Goal: Task Accomplishment & Management: Manage account settings

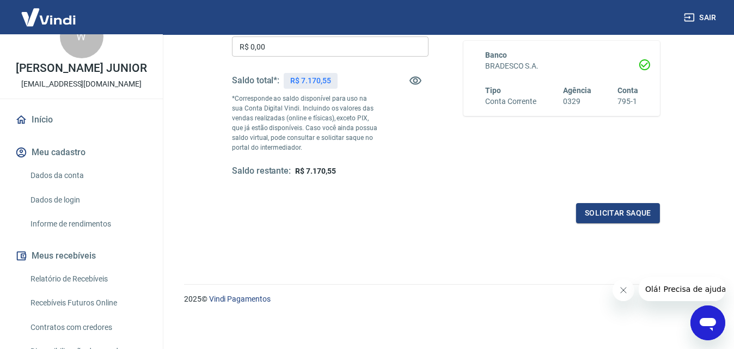
scroll to position [54, 0]
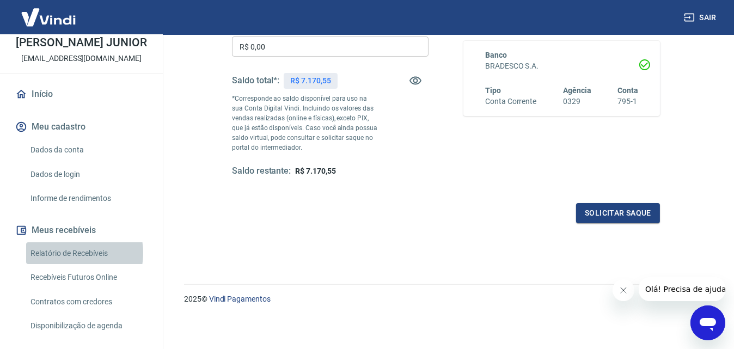
click at [69, 264] on link "Relatório de Recebíveis" at bounding box center [88, 253] width 124 height 22
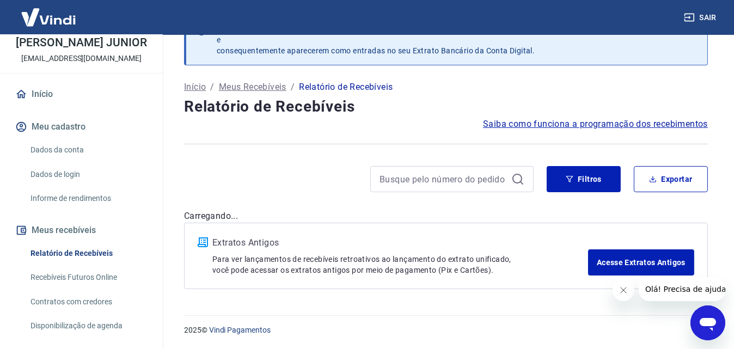
scroll to position [33, 0]
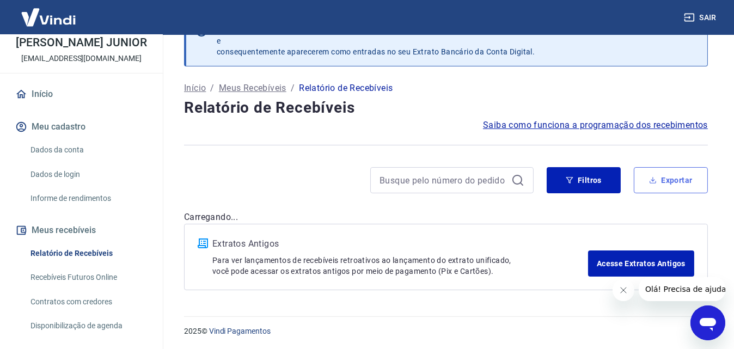
click at [699, 177] on button "Exportar" at bounding box center [671, 180] width 74 height 26
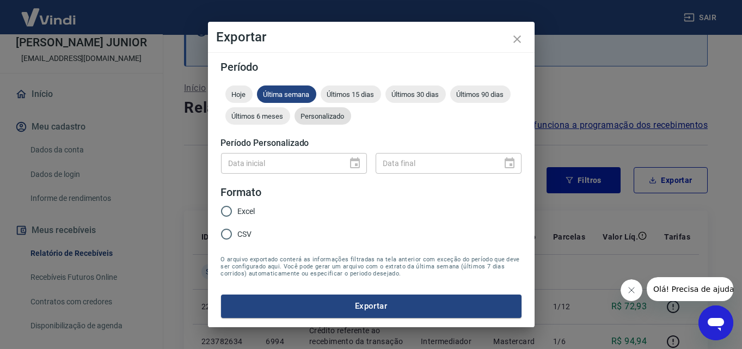
click at [327, 117] on span "Personalizado" at bounding box center [323, 116] width 57 height 8
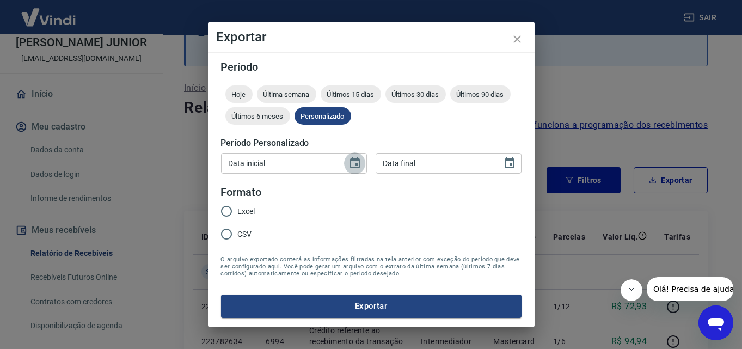
click at [358, 164] on icon "Choose date" at bounding box center [355, 163] width 13 height 13
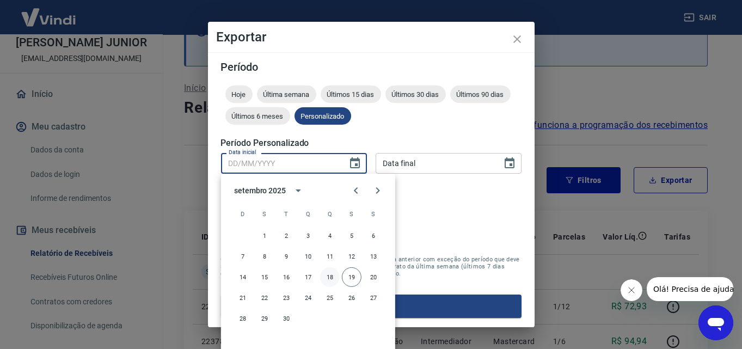
click at [329, 276] on button "18" at bounding box center [330, 277] width 20 height 20
type input "18/09/2025"
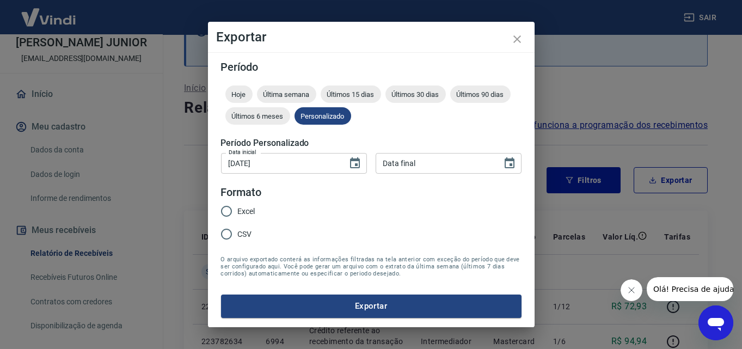
click at [524, 162] on div "Período Hoje Última semana Últimos 15 dias Últimos 30 dias Últimos 90 dias Últi…" at bounding box center [371, 189] width 327 height 274
click at [514, 166] on icon "Choose date" at bounding box center [510, 162] width 10 height 11
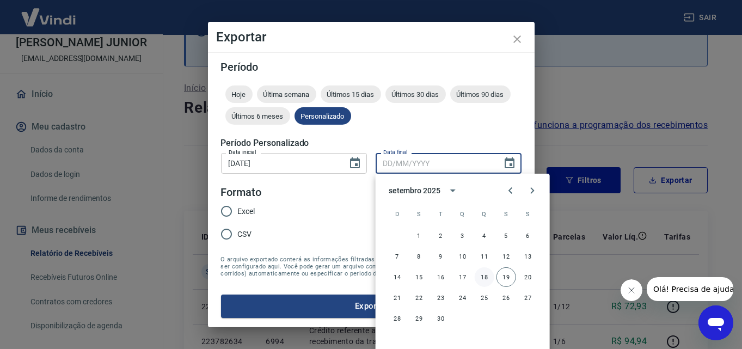
click at [487, 281] on button "18" at bounding box center [485, 277] width 20 height 20
type input "18/09/2025"
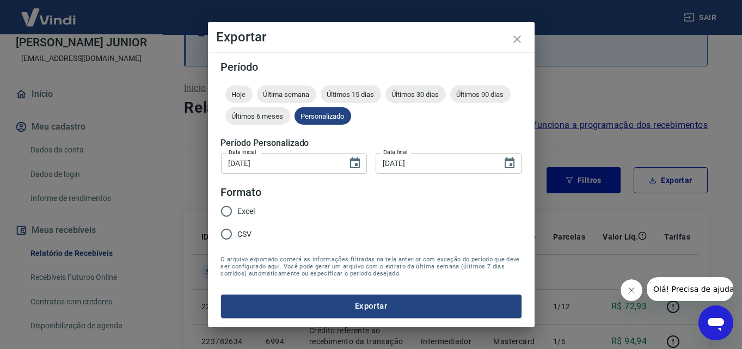
click at [227, 210] on input "Excel" at bounding box center [226, 211] width 23 height 23
radio input "true"
click at [334, 297] on button "Exportar" at bounding box center [371, 306] width 301 height 23
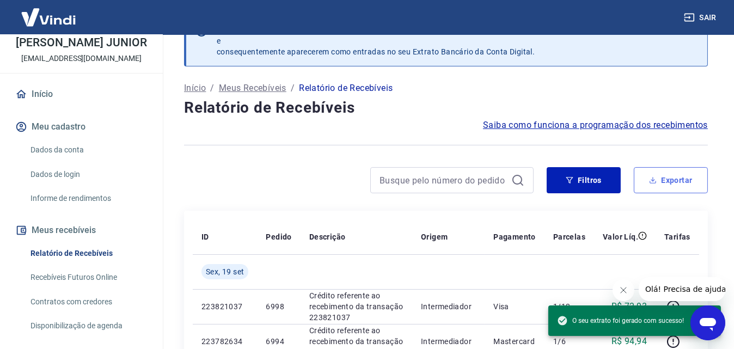
click at [666, 179] on button "Exportar" at bounding box center [671, 180] width 74 height 26
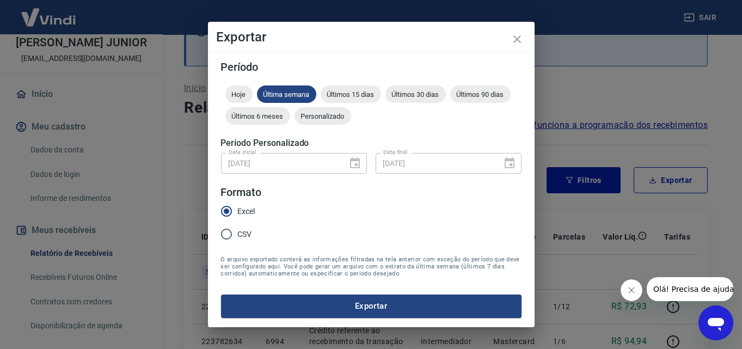
drag, startPoint x: 325, startPoint y: 120, endPoint x: 332, endPoint y: 140, distance: 21.5
click at [325, 120] on span "Personalizado" at bounding box center [323, 116] width 57 height 8
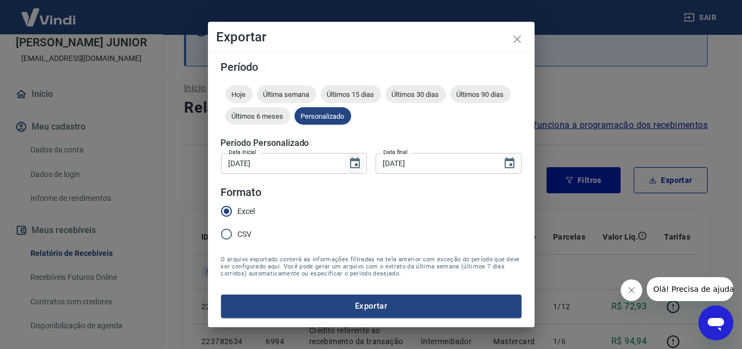
click at [349, 164] on icon "Choose date, selected date is 18 de set de 2025" at bounding box center [355, 163] width 13 height 13
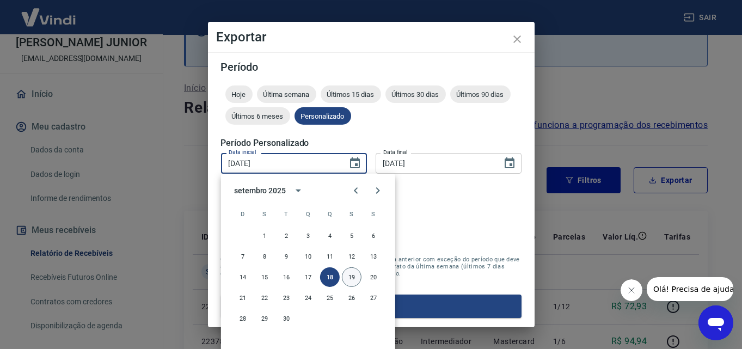
click at [346, 279] on button "19" at bounding box center [352, 277] width 20 height 20
type input "19/09/2025"
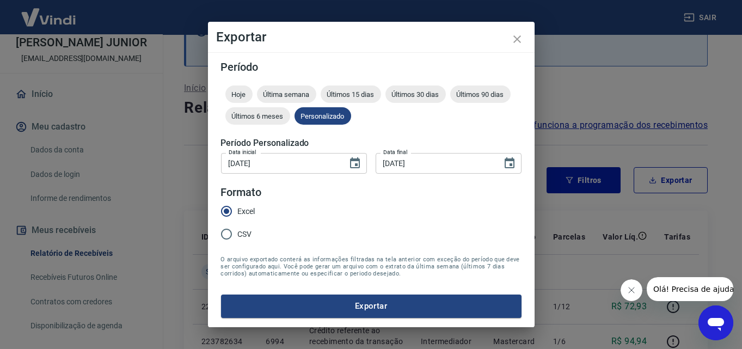
drag, startPoint x: 511, startPoint y: 164, endPoint x: 496, endPoint y: 172, distance: 17.8
click at [511, 167] on icon "Choose date, selected date is 18 de set de 2025" at bounding box center [509, 163] width 13 height 13
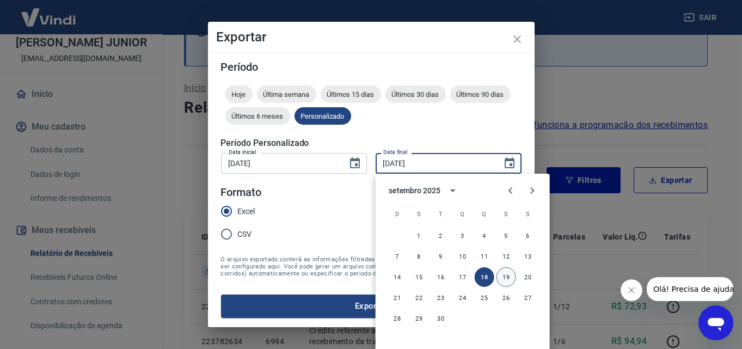
click at [506, 272] on button "19" at bounding box center [507, 277] width 20 height 20
type input "19/09/2025"
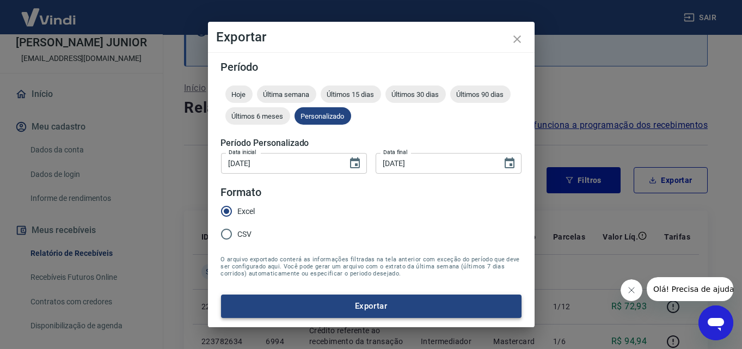
click at [394, 307] on button "Exportar" at bounding box center [371, 306] width 301 height 23
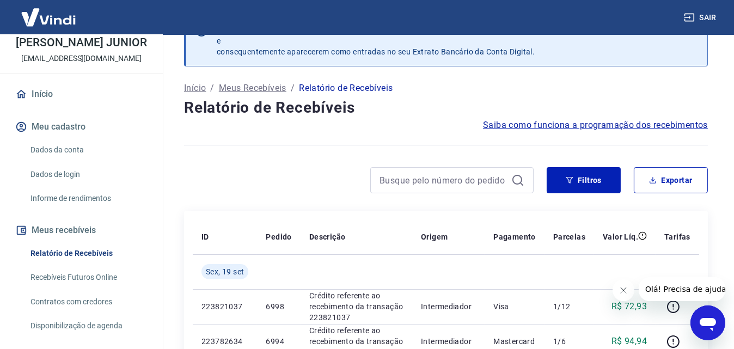
click at [61, 139] on button "Meu cadastro" at bounding box center [81, 127] width 137 height 24
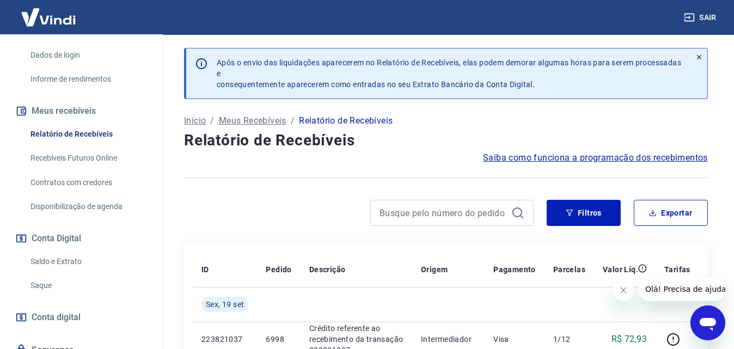
scroll to position [230, 0]
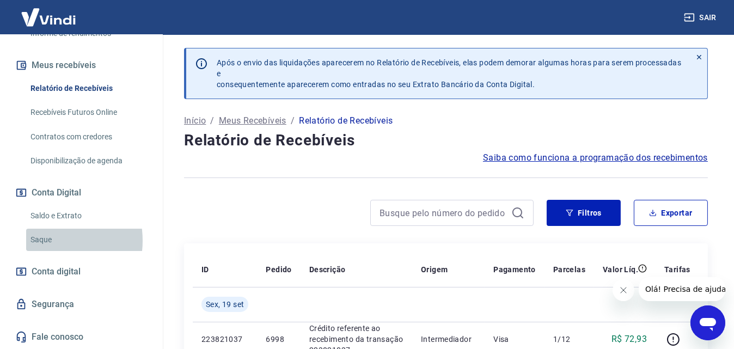
click at [44, 241] on link "Saque" at bounding box center [88, 240] width 124 height 22
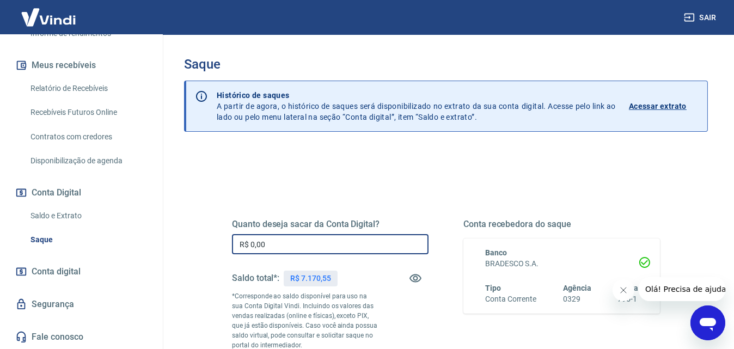
drag, startPoint x: 261, startPoint y: 242, endPoint x: 207, endPoint y: 230, distance: 55.2
click at [207, 230] on div "Quanto deseja sacar da Conta Digital? R$ 0,00 ​ Saldo total*: R$ 7.170,55 *Corr…" at bounding box center [446, 302] width 480 height 263
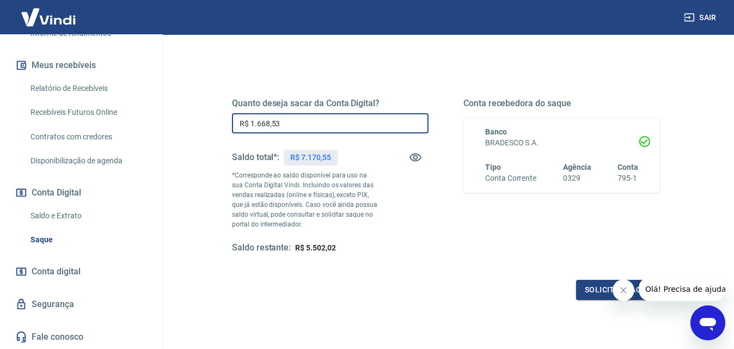
scroll to position [198, 0]
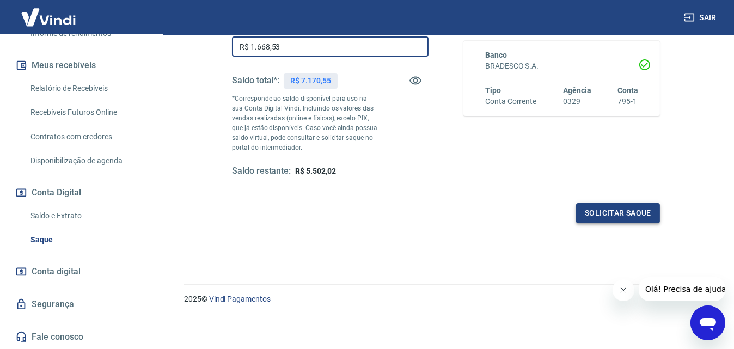
type input "R$ 1.668,53"
click at [613, 215] on button "Solicitar saque" at bounding box center [618, 213] width 84 height 20
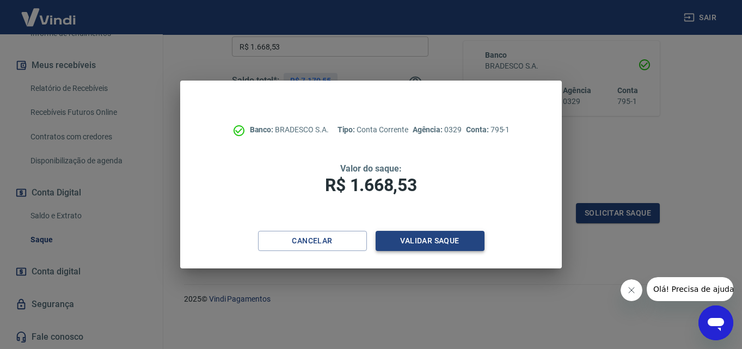
click at [432, 237] on button "Validar saque" at bounding box center [430, 241] width 109 height 20
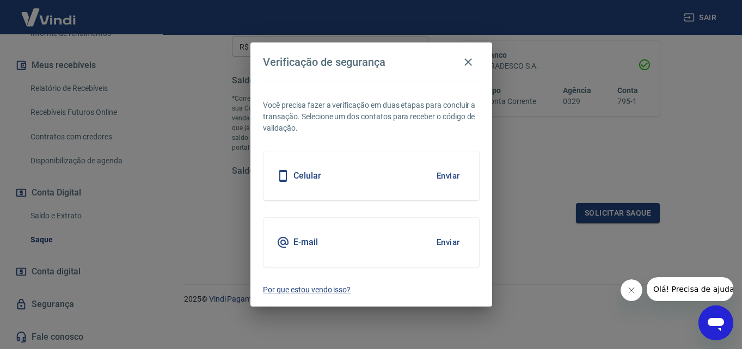
click at [446, 174] on button "Enviar" at bounding box center [448, 175] width 35 height 23
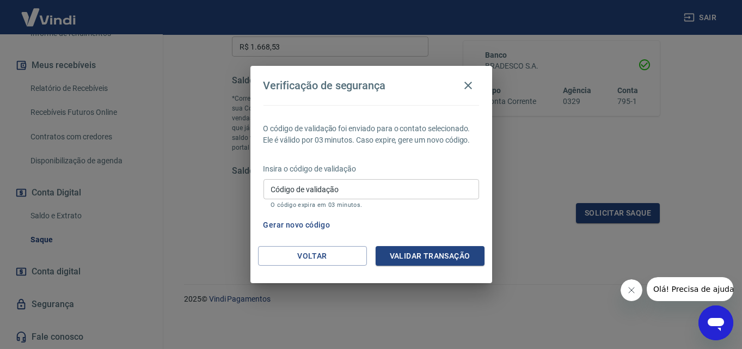
click at [444, 197] on input "Código de validação" at bounding box center [372, 189] width 216 height 20
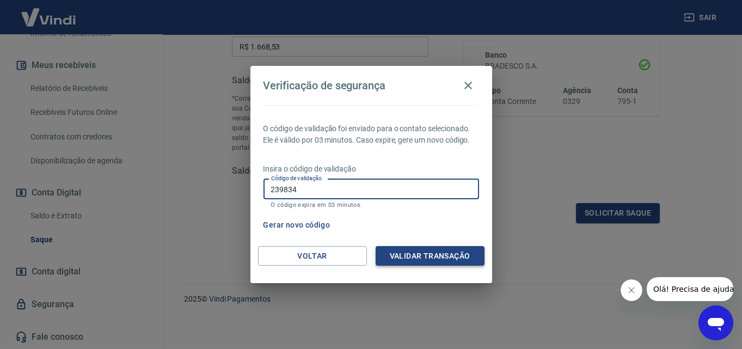
type input "239834"
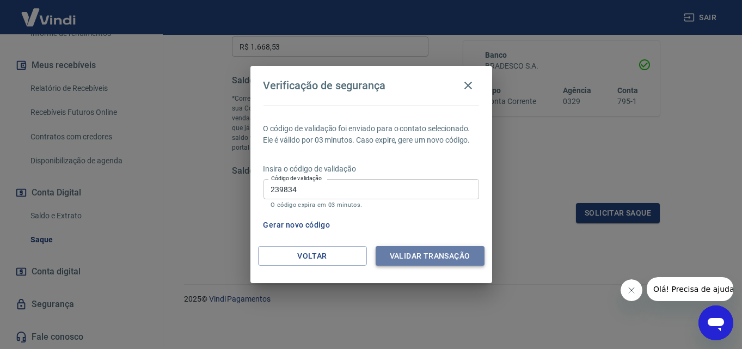
click at [451, 261] on button "Validar transação" at bounding box center [430, 256] width 109 height 20
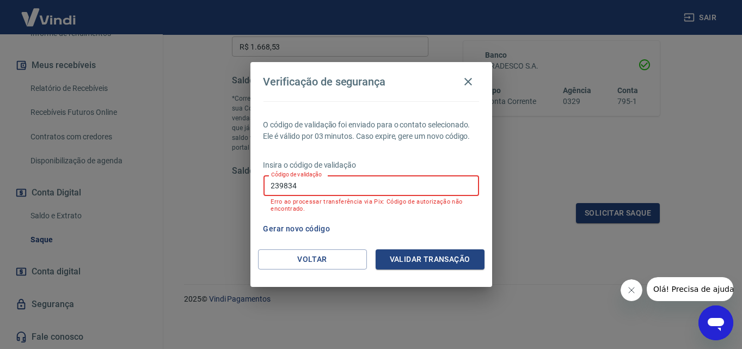
drag, startPoint x: 346, startPoint y: 193, endPoint x: 239, endPoint y: 182, distance: 107.8
click at [239, 182] on div "Verificação de segurança O código de validação foi enviado para o contato selec…" at bounding box center [371, 174] width 742 height 349
click at [302, 231] on button "Gerar novo código" at bounding box center [297, 229] width 76 height 20
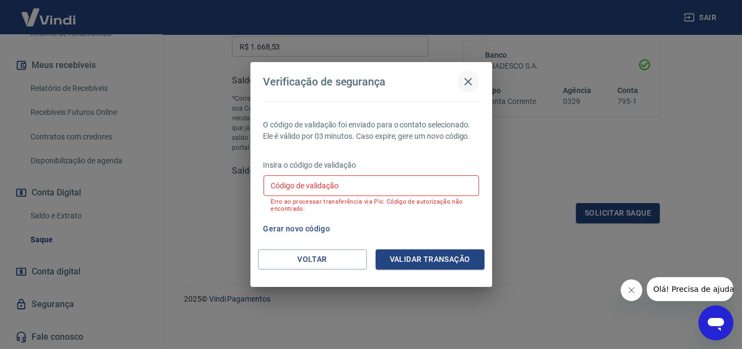
click at [469, 84] on icon "button" at bounding box center [469, 82] width 8 height 8
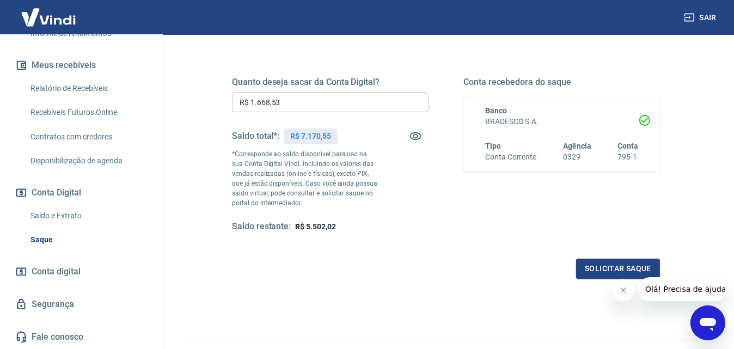
scroll to position [143, 0]
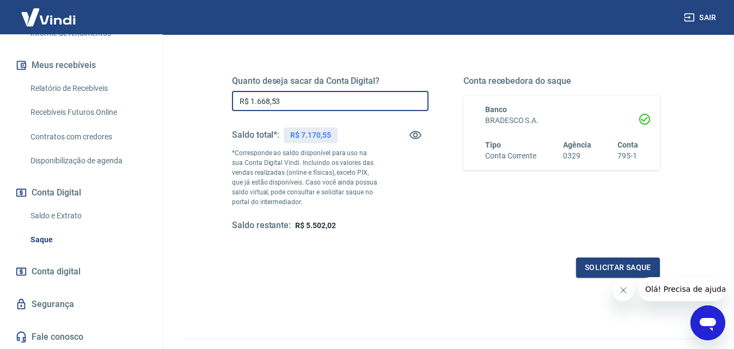
drag, startPoint x: 292, startPoint y: 101, endPoint x: 199, endPoint y: 93, distance: 93.5
click at [199, 93] on div "Quanto deseja sacar da Conta Digital? R$ 1.668,53 ​ Saldo total*: R$ 7.170,55 *…" at bounding box center [446, 205] width 524 height 399
type input "R$ 0,00"
